Goal: Navigation & Orientation: Find specific page/section

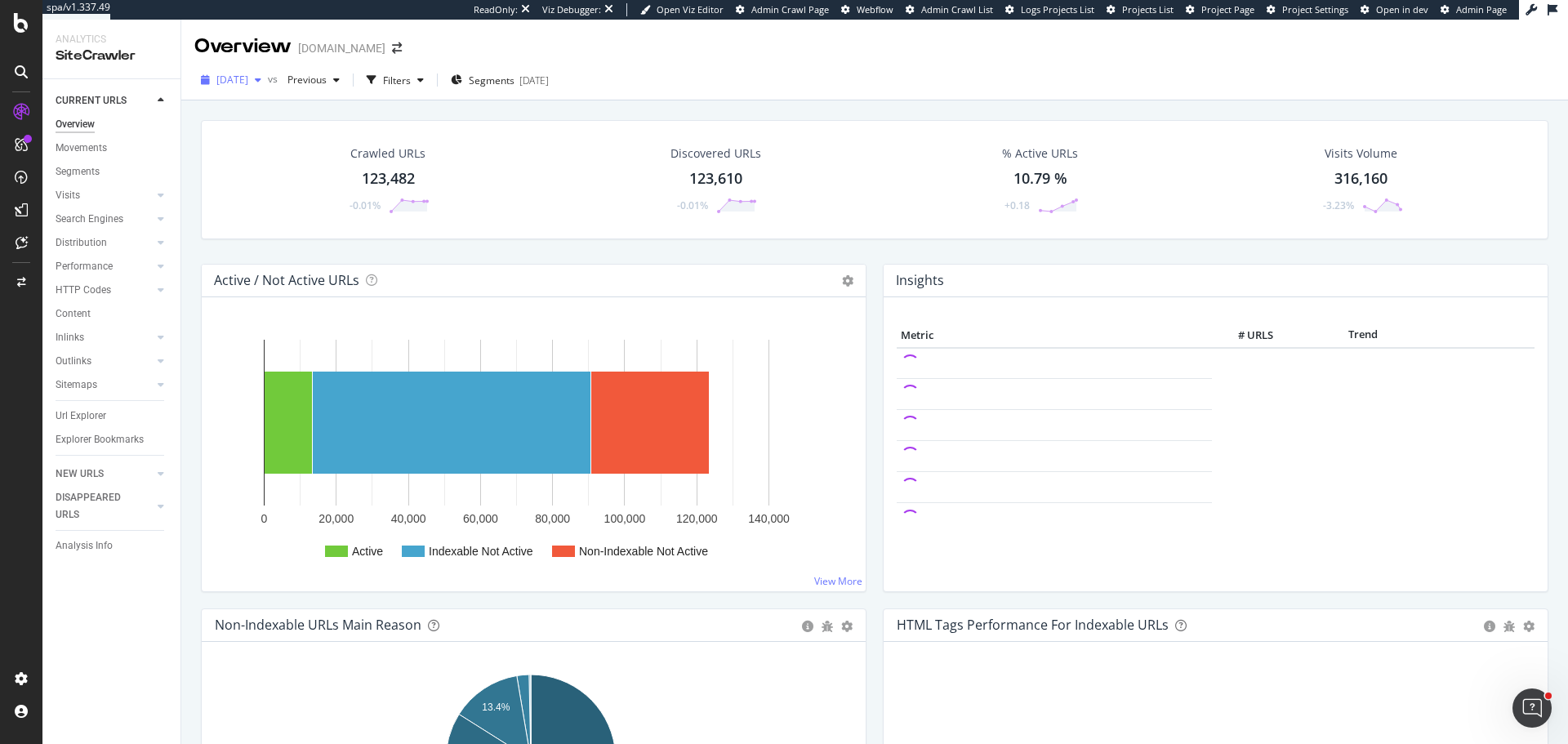
click at [255, 89] on div "[DATE]" at bounding box center [230, 80] width 74 height 24
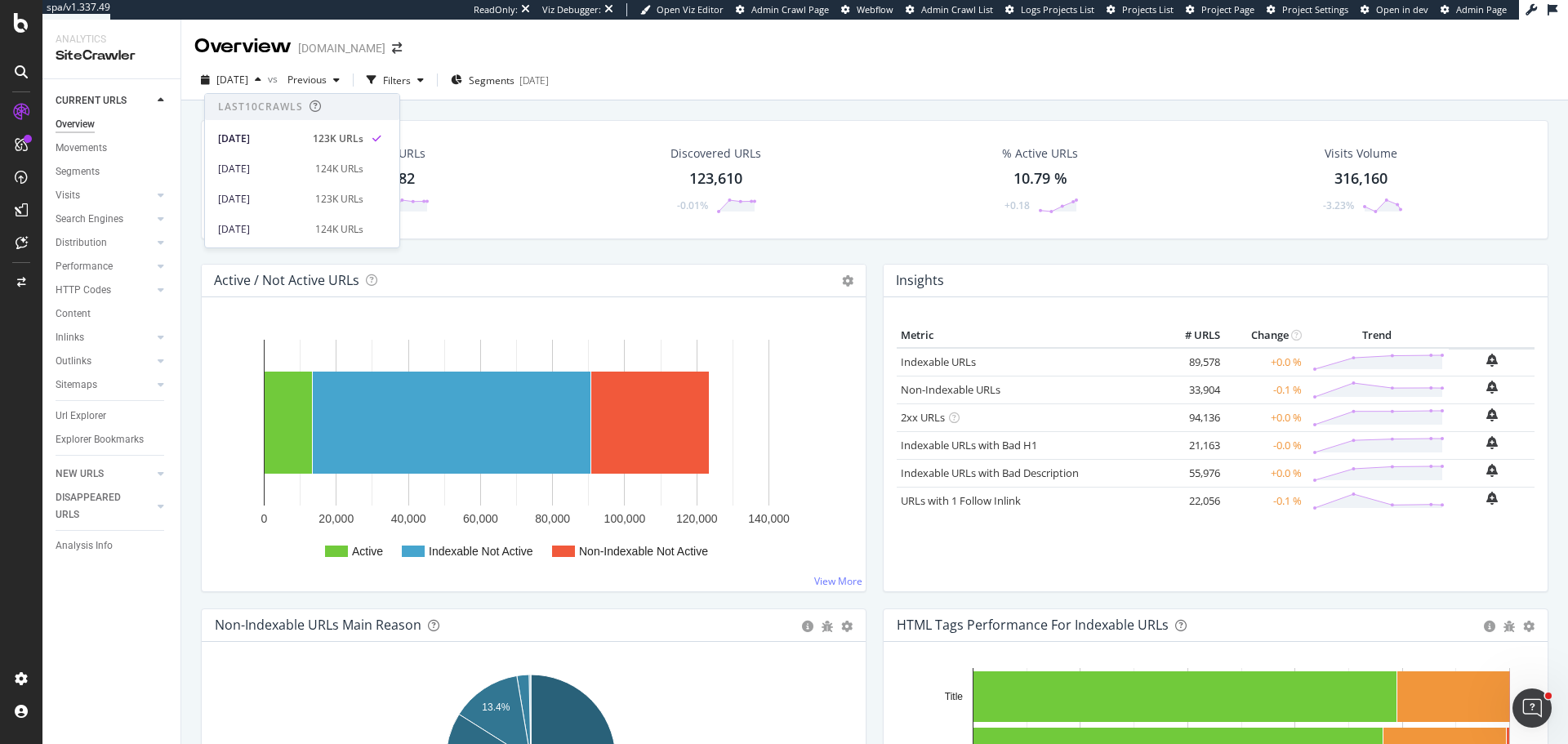
click at [93, 144] on div "Movements" at bounding box center [81, 148] width 51 height 17
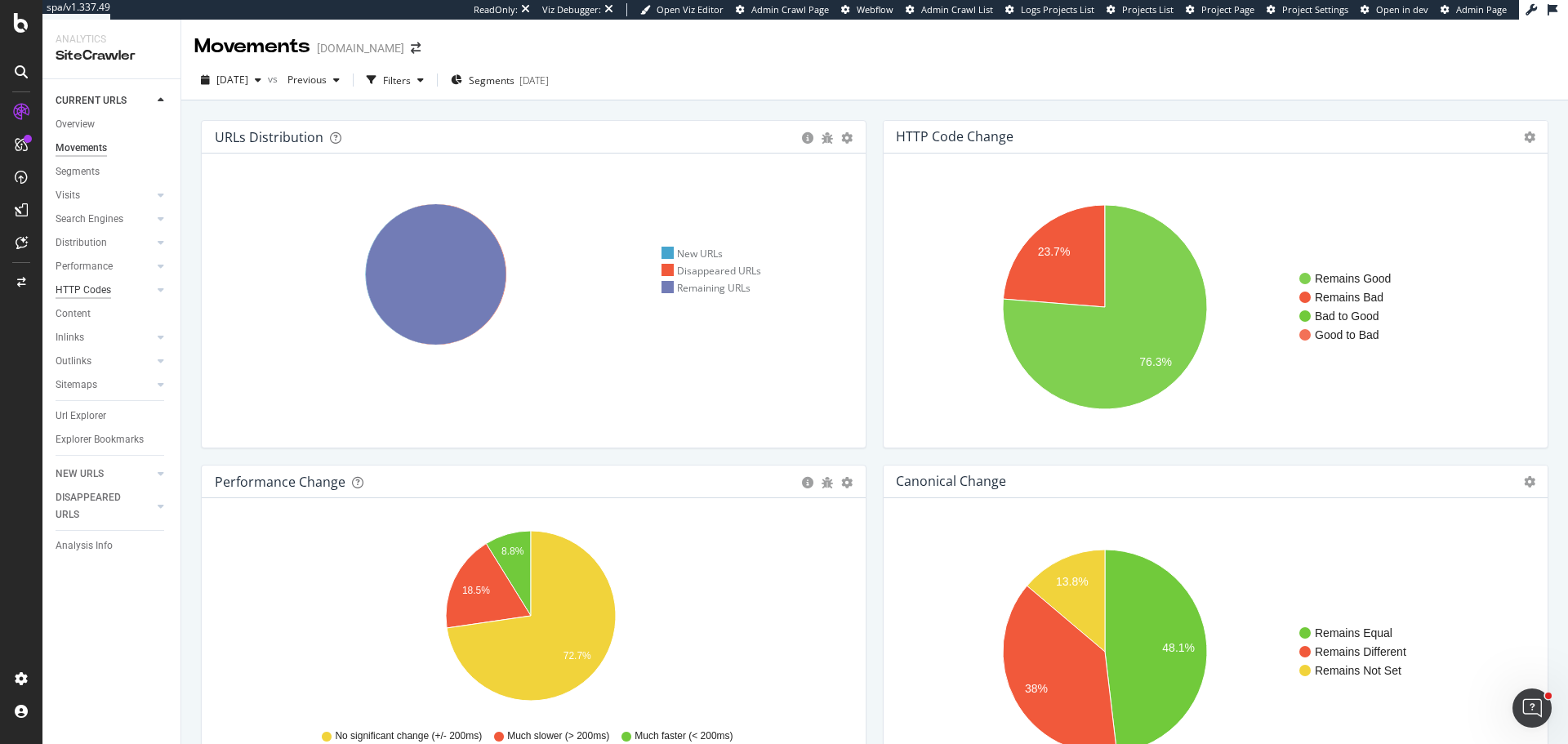
click at [78, 286] on div "HTTP Codes" at bounding box center [83, 290] width 55 height 17
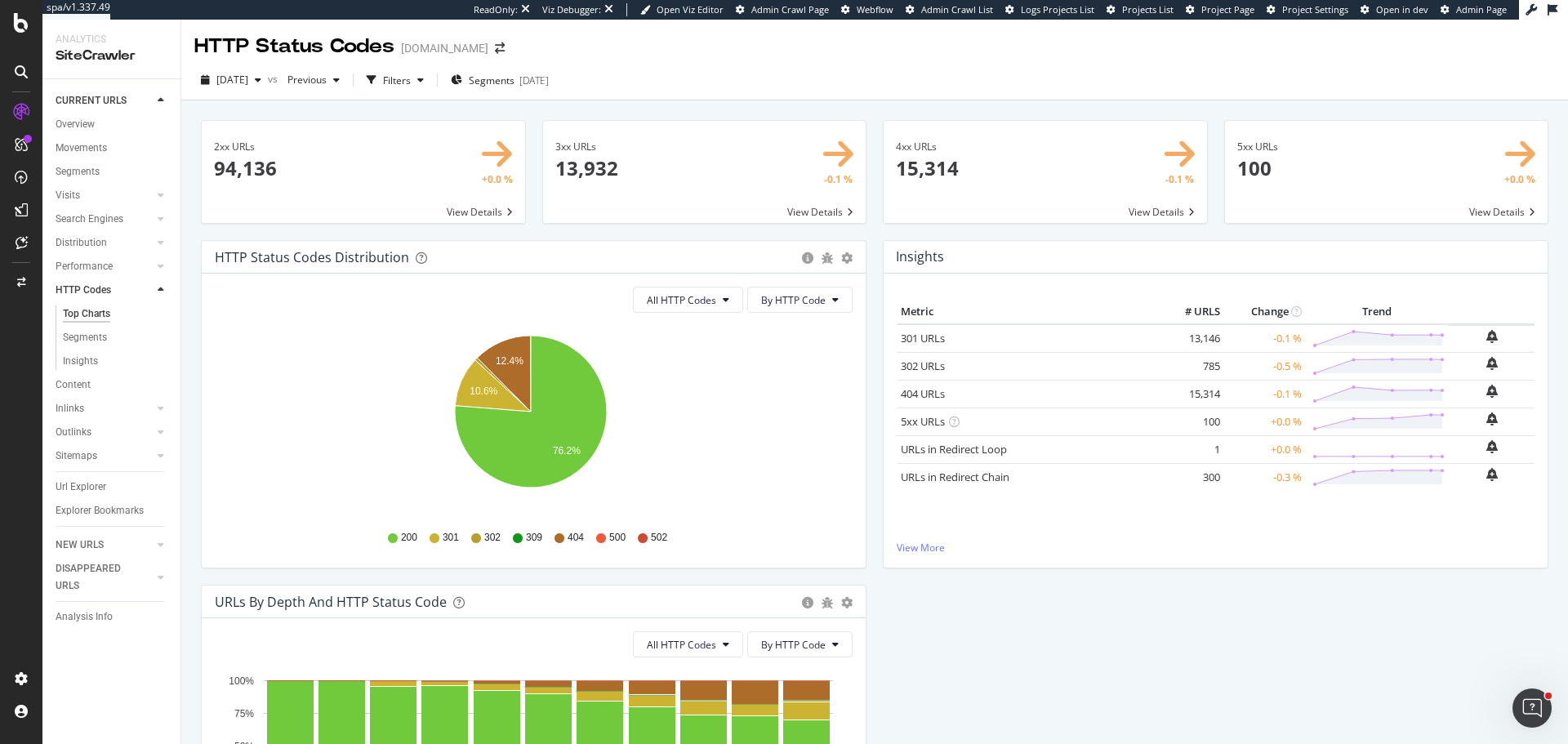
drag, startPoint x: 79, startPoint y: 121, endPoint x: 126, endPoint y: 94, distance: 54.2
click at [79, 121] on div "Overview" at bounding box center [75, 125] width 39 height 17
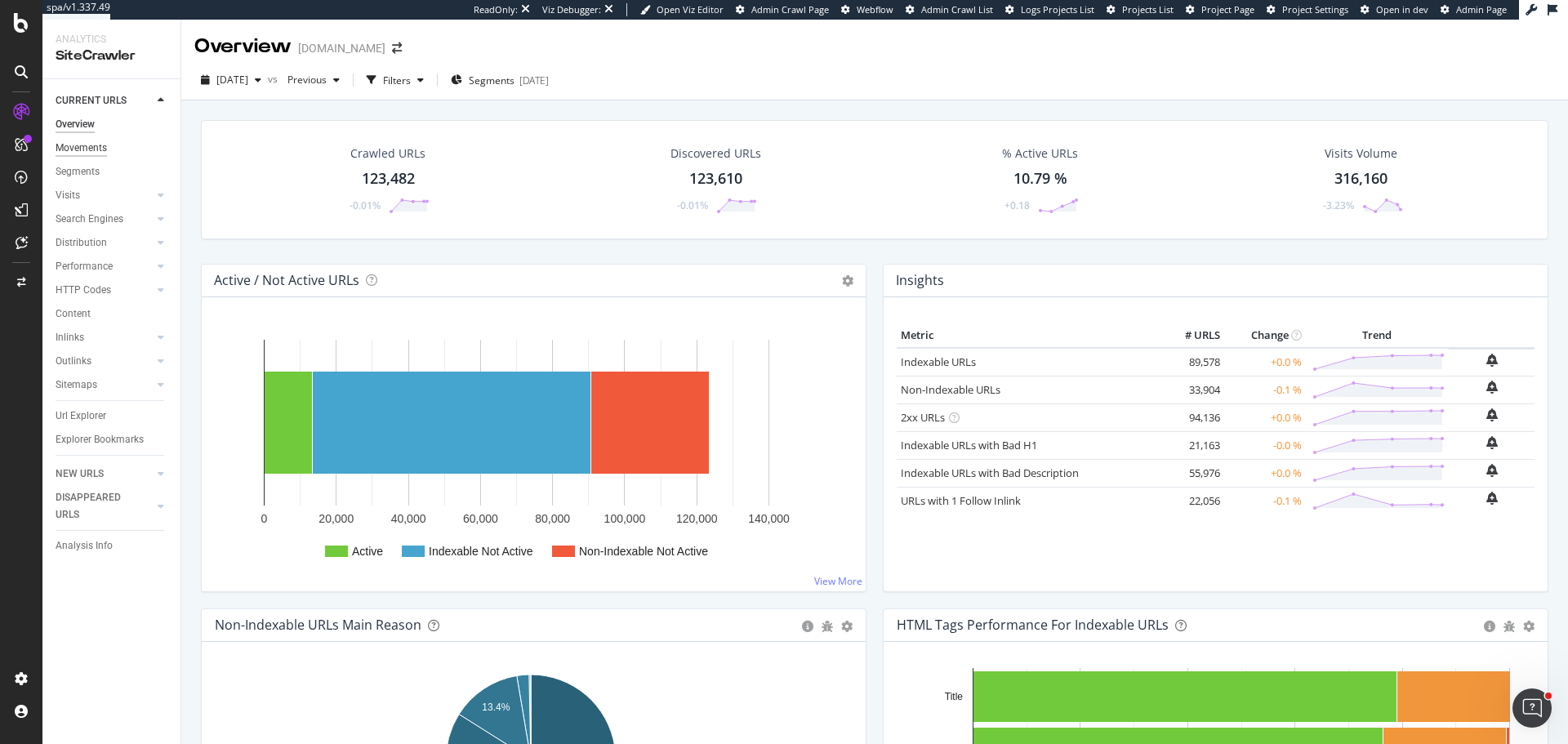
click at [89, 145] on div "Movements" at bounding box center [81, 148] width 51 height 17
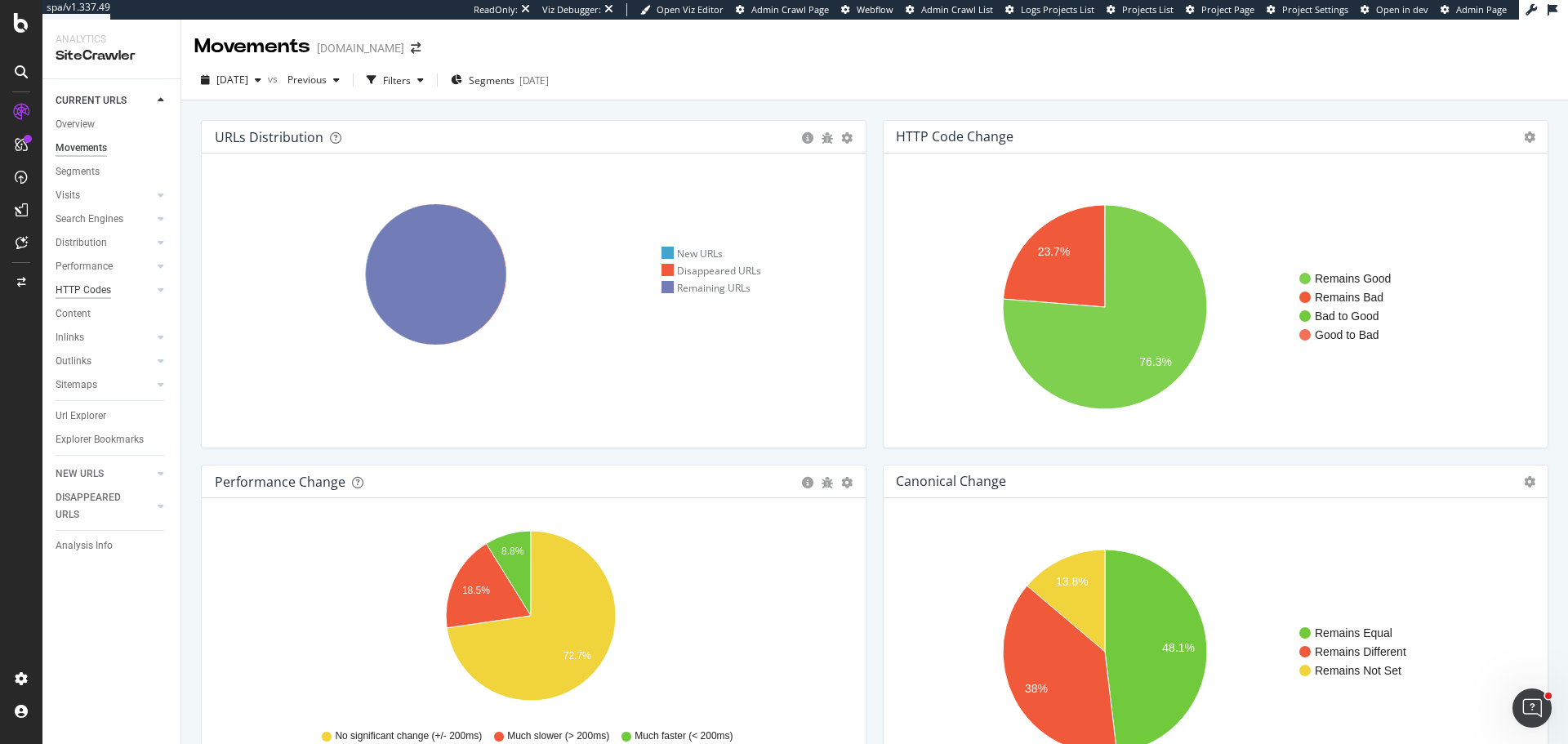
click at [88, 292] on div "HTTP Codes" at bounding box center [83, 290] width 55 height 17
